Goal: Task Accomplishment & Management: Complete application form

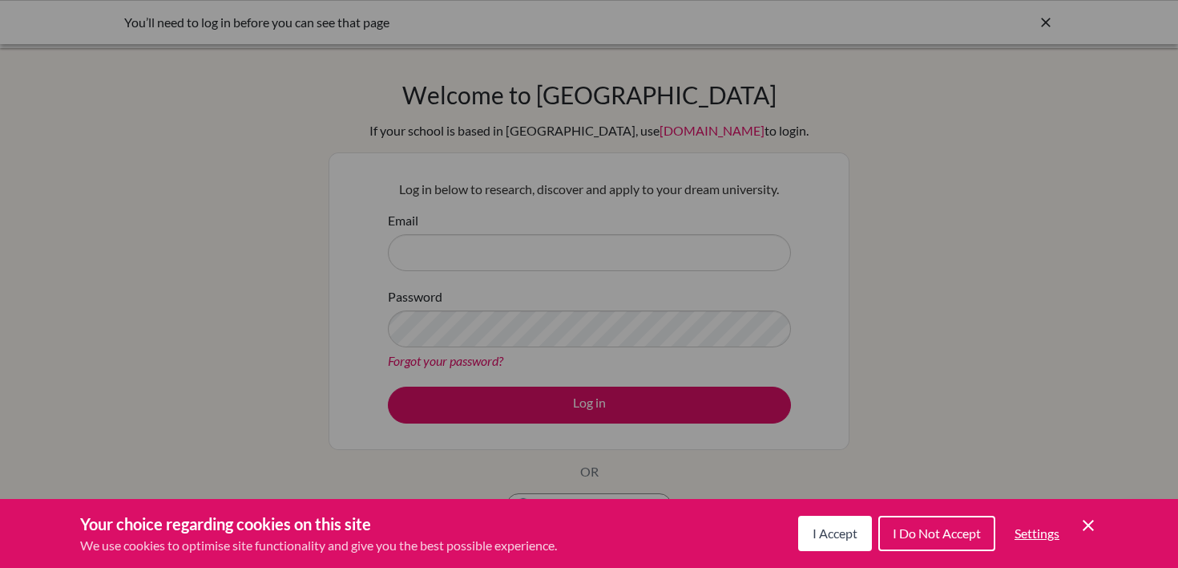
click at [832, 528] on span "I Accept" at bounding box center [835, 532] width 45 height 15
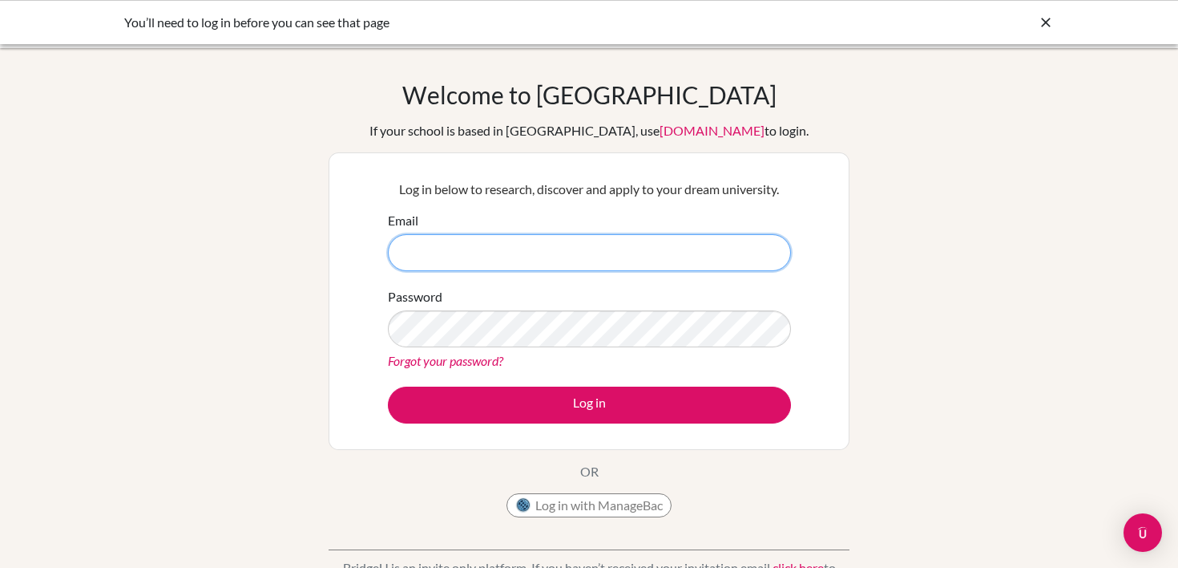
click at [554, 253] on input "Email" at bounding box center [589, 252] width 403 height 37
click at [459, 253] on input "Email" at bounding box center [589, 252] width 403 height 37
type input "cturner@horizon.ac.jp"
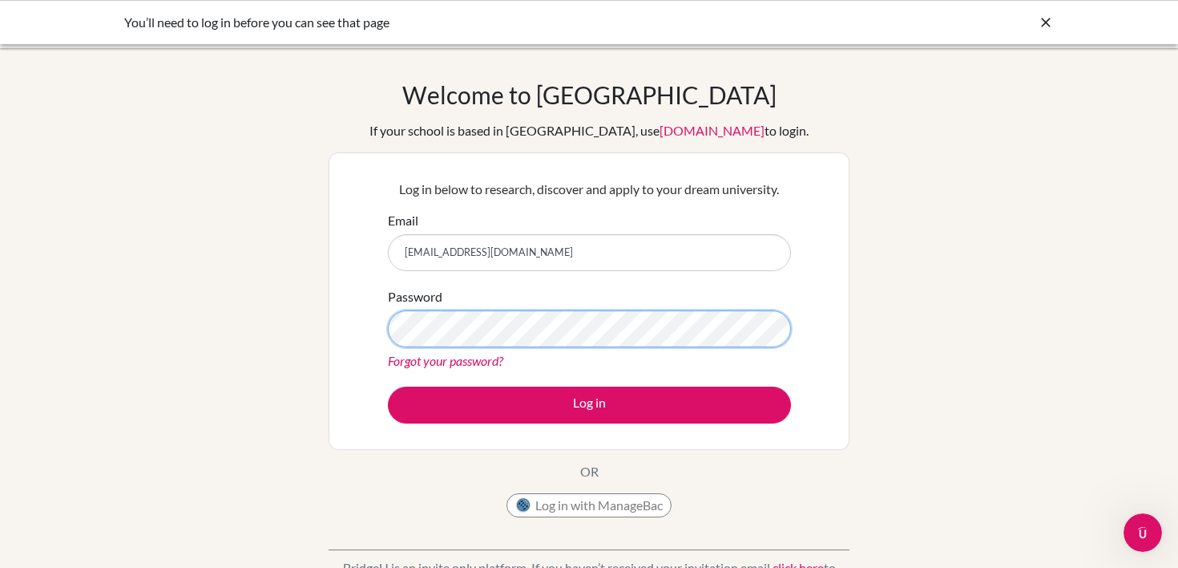
click at [388, 386] on button "Log in" at bounding box center [589, 404] width 403 height 37
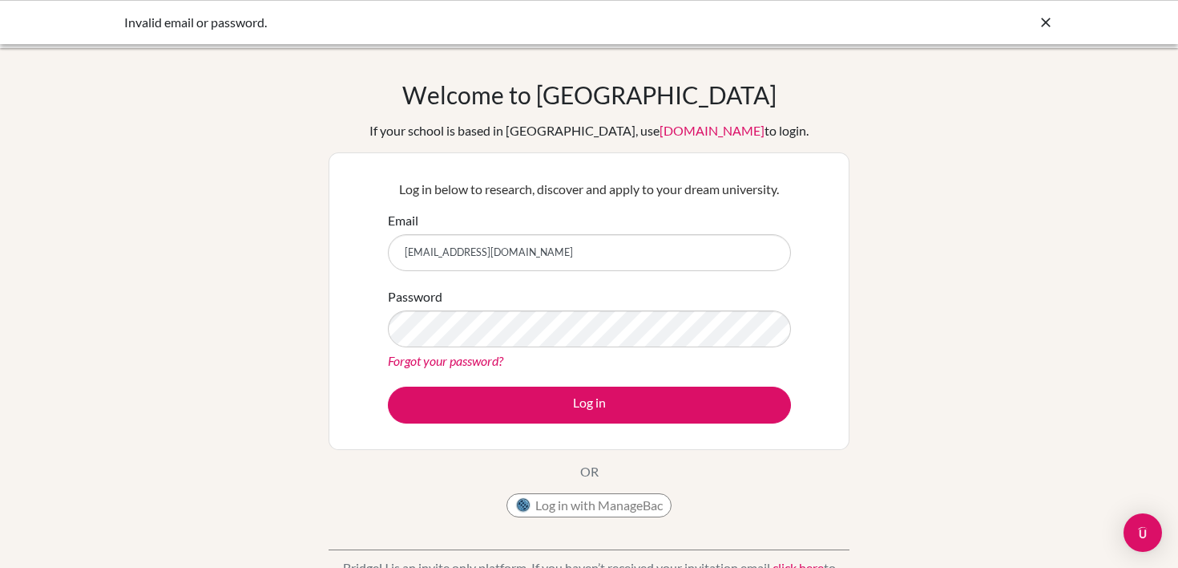
click at [397, 358] on link "Forgot your password?" at bounding box center [445, 360] width 115 height 15
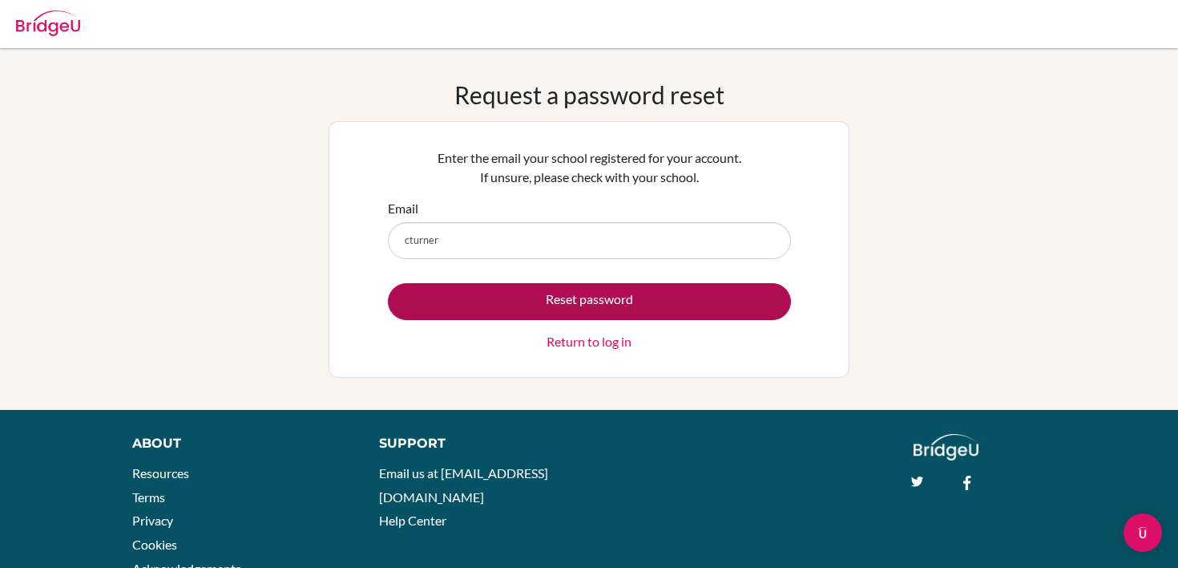
type input "cturner@horizon.ac.jp"
click at [516, 297] on button "Reset password" at bounding box center [589, 301] width 403 height 37
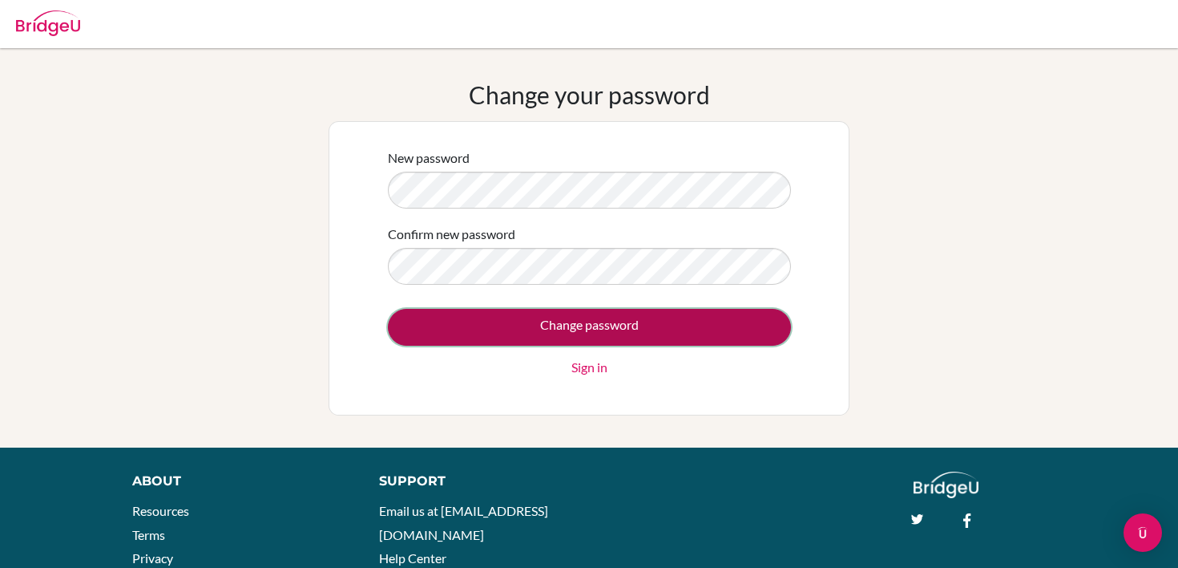
click at [564, 333] on input "Change password" at bounding box center [589, 327] width 403 height 37
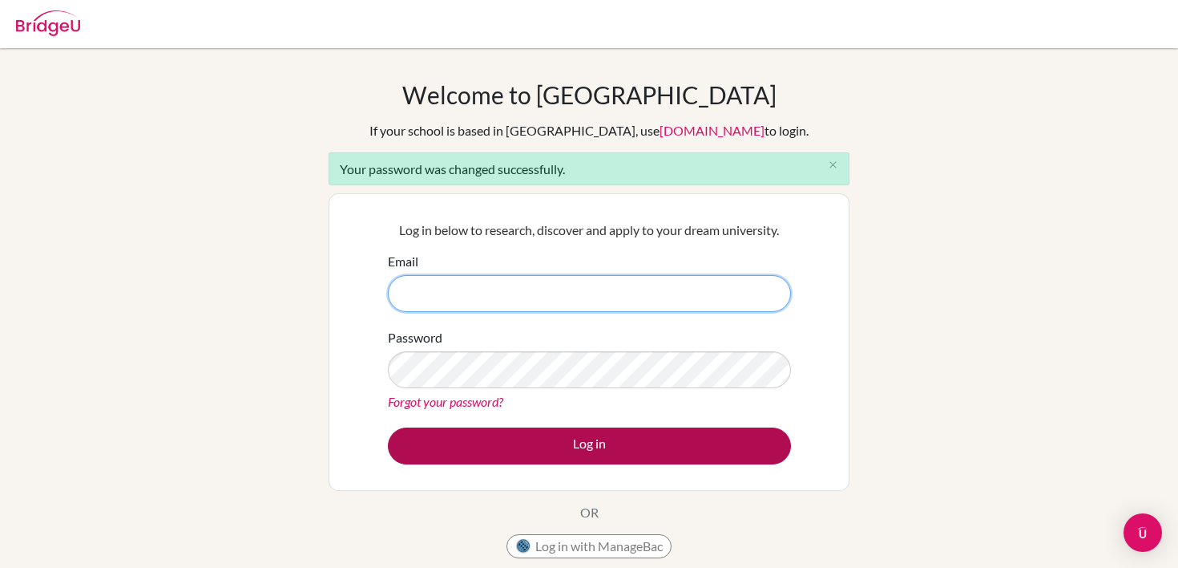
type input "[EMAIL_ADDRESS][DOMAIN_NAME]"
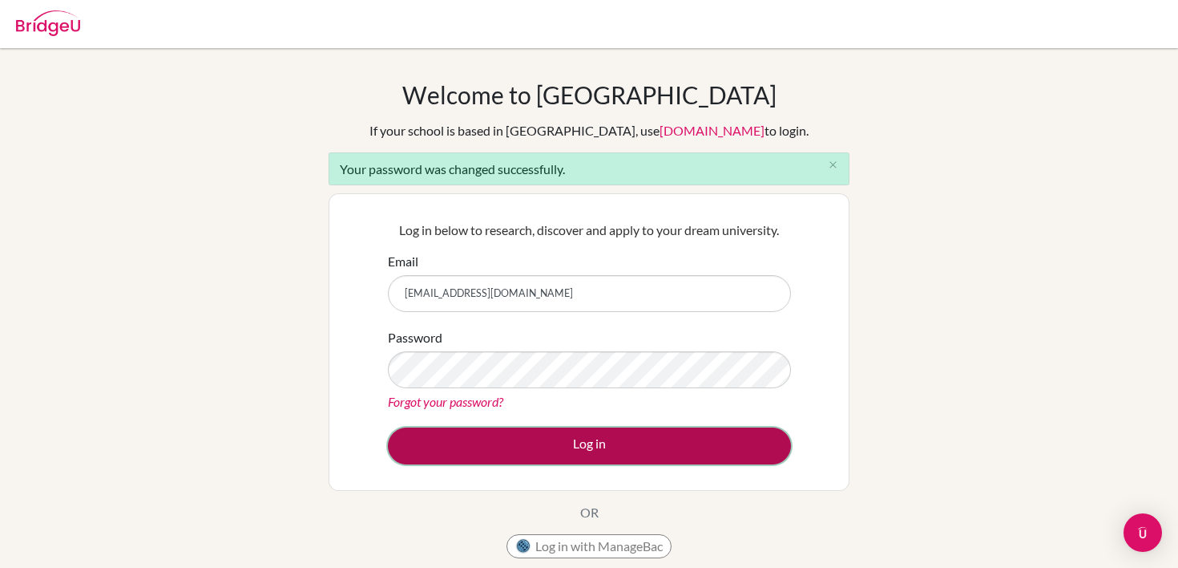
click at [525, 430] on button "Log in" at bounding box center [589, 445] width 403 height 37
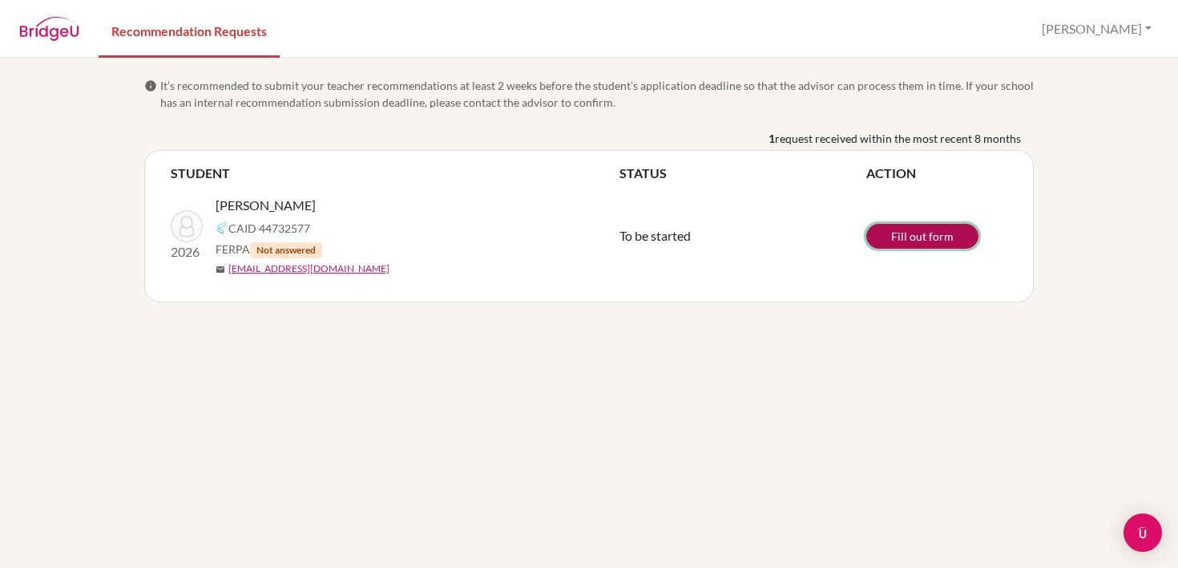
click at [930, 231] on link "Fill out form" at bounding box center [923, 236] width 112 height 25
